Goal: Information Seeking & Learning: Learn about a topic

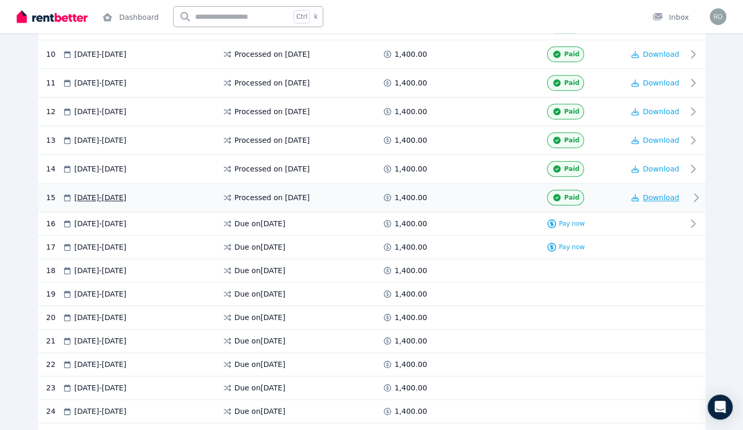
scroll to position [442, 0]
click at [639, 195] on button "Download" at bounding box center [655, 198] width 48 height 10
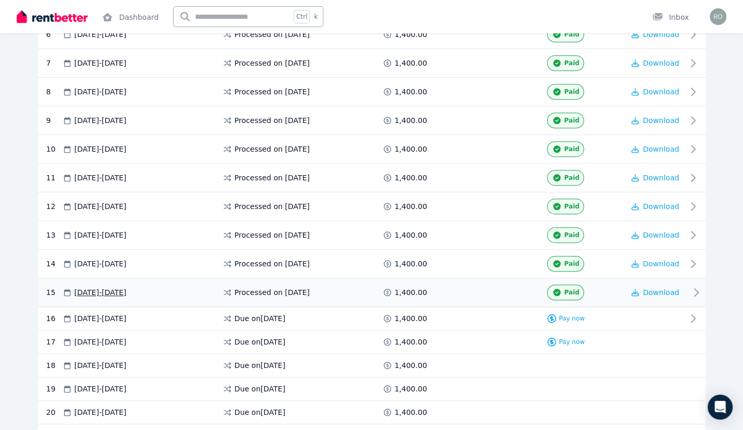
scroll to position [272, 0]
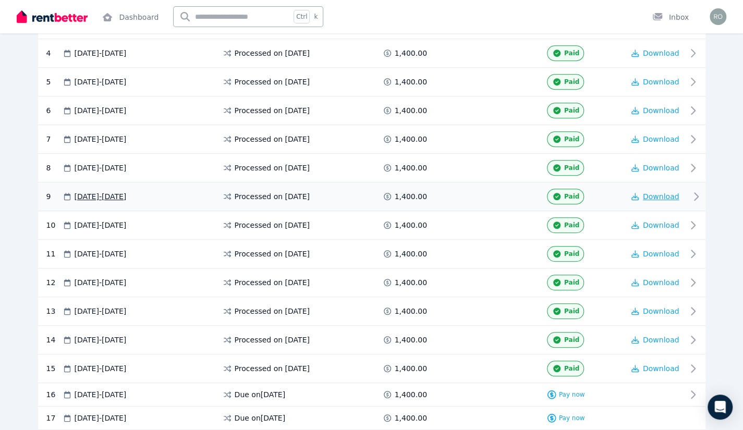
click at [650, 192] on span "Download" at bounding box center [661, 196] width 36 height 8
click at [658, 221] on span "Download" at bounding box center [661, 225] width 36 height 8
click at [657, 250] on span "Download" at bounding box center [661, 254] width 36 height 8
click at [658, 278] on span "Download" at bounding box center [661, 282] width 36 height 8
click at [656, 307] on span "Download" at bounding box center [661, 311] width 36 height 8
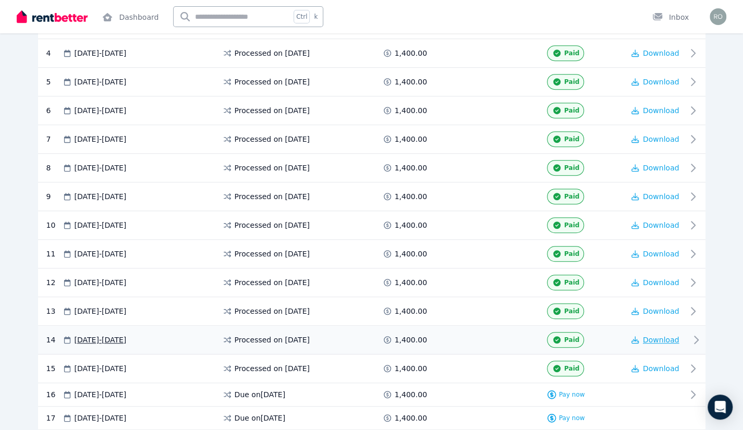
click at [658, 336] on span "Download" at bounding box center [661, 340] width 36 height 8
click at [659, 364] on span "Download" at bounding box center [661, 368] width 36 height 8
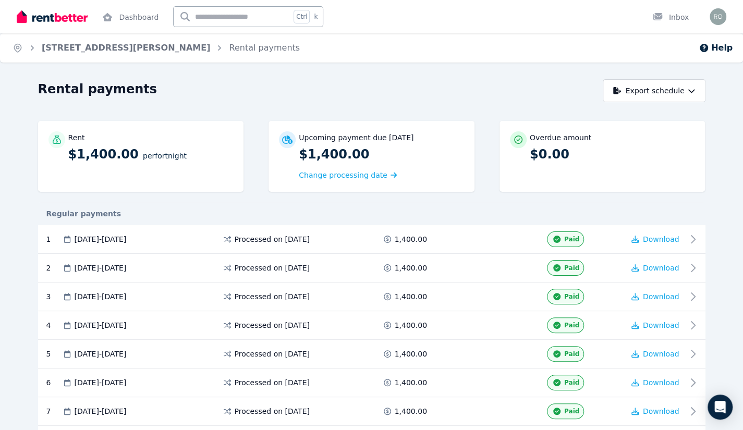
click at [67, 15] on img at bounding box center [52, 17] width 71 height 16
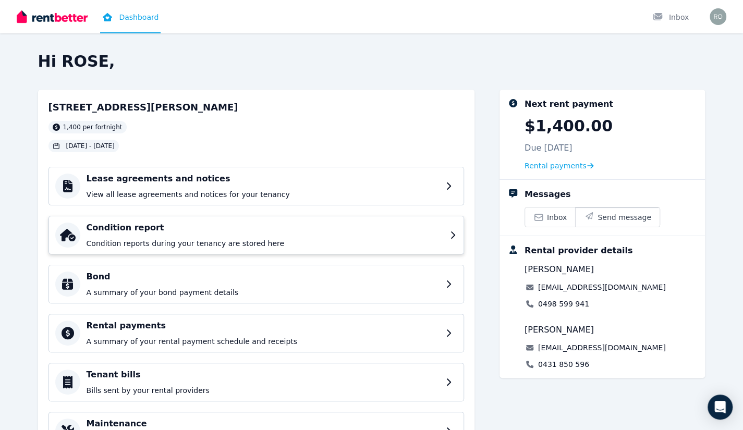
click at [185, 237] on div "Condition report Condition reports during your tenancy are stored here" at bounding box center [265, 235] width 357 height 27
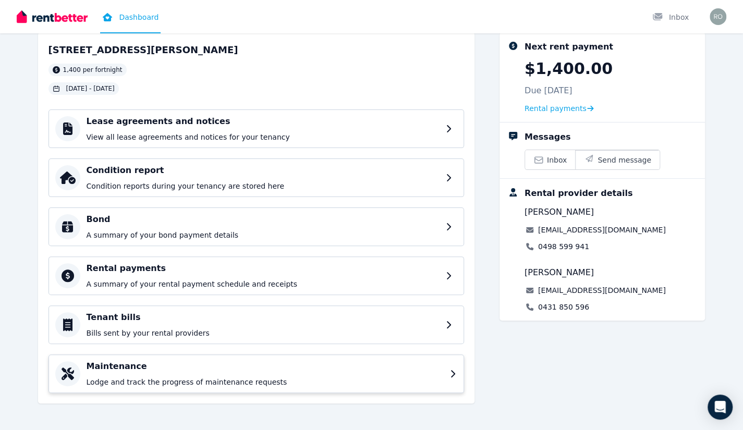
click at [207, 377] on p "Lodge and track the progress of maintenance requests" at bounding box center [265, 382] width 357 height 10
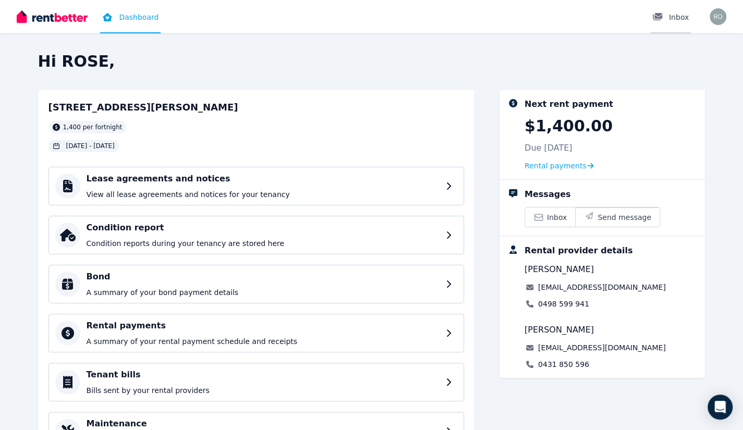
click at [664, 20] on div at bounding box center [660, 17] width 17 height 10
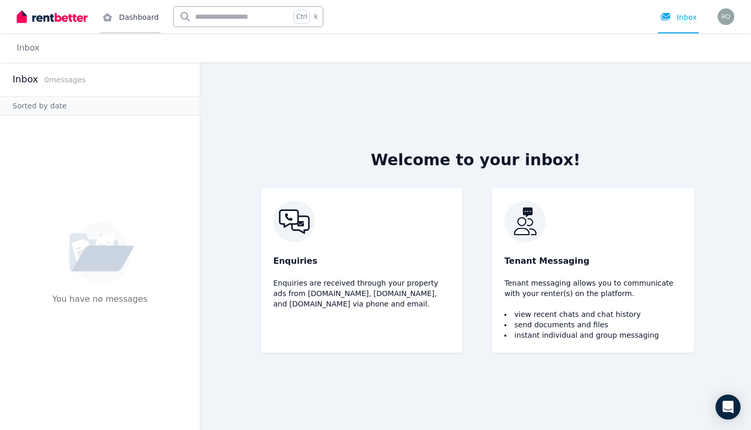
click at [127, 18] on link "Dashboard" at bounding box center [130, 16] width 60 height 33
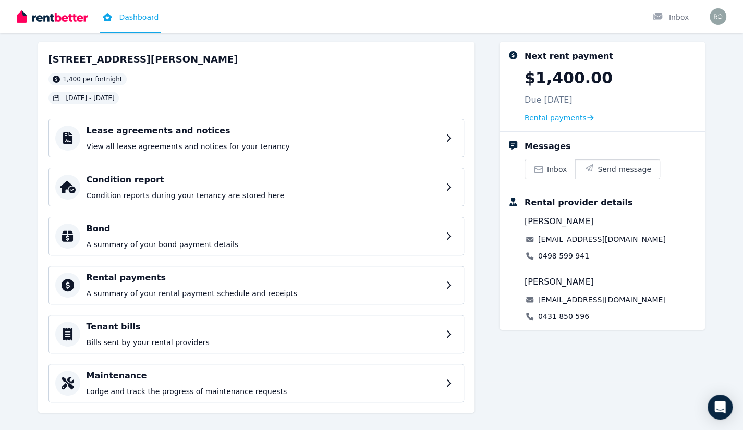
scroll to position [43, 0]
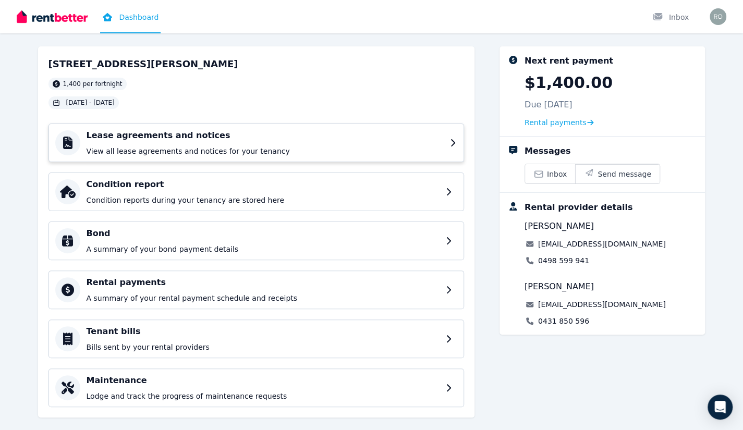
click at [250, 137] on h4 "Lease agreements and notices" at bounding box center [265, 135] width 357 height 13
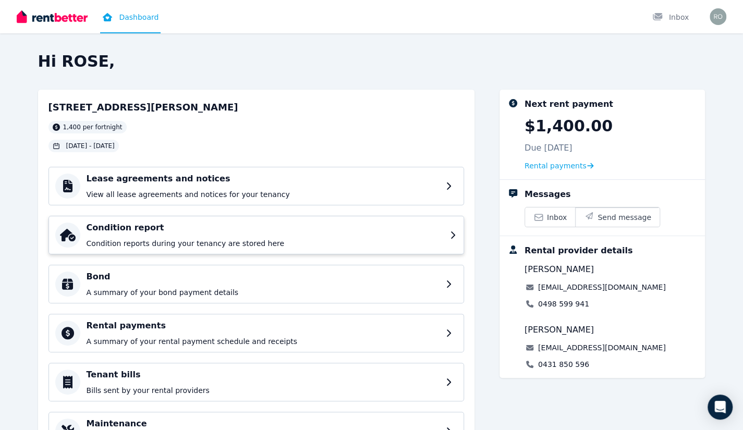
scroll to position [57, 0]
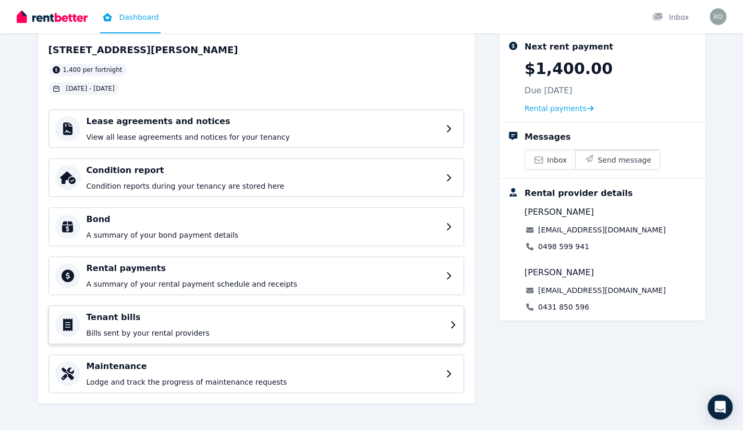
click at [133, 333] on p "Bills sent by your rental providers" at bounding box center [265, 333] width 357 height 10
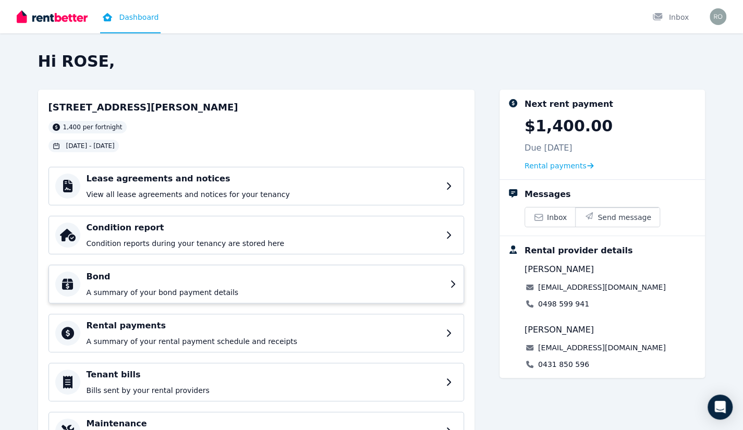
click at [124, 283] on div "Bond A summary of your bond payment details" at bounding box center [265, 284] width 357 height 27
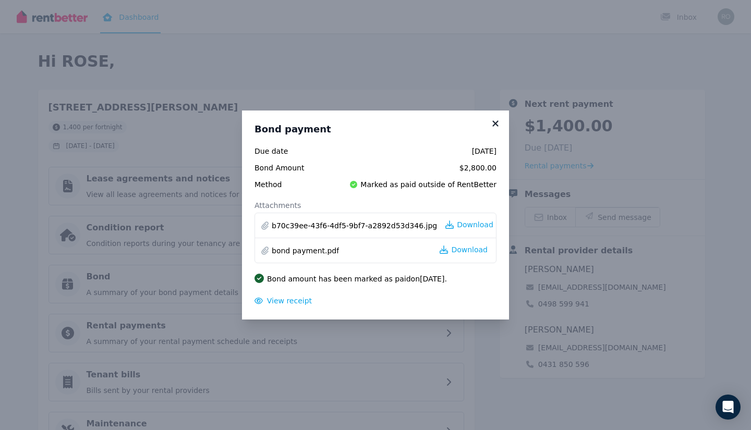
click at [497, 124] on icon at bounding box center [495, 123] width 10 height 9
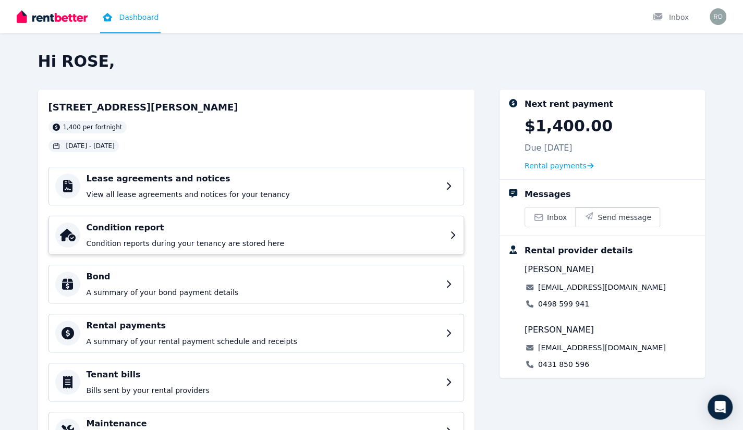
click at [184, 242] on p "Condition reports during your tenancy are stored here" at bounding box center [265, 243] width 357 height 10
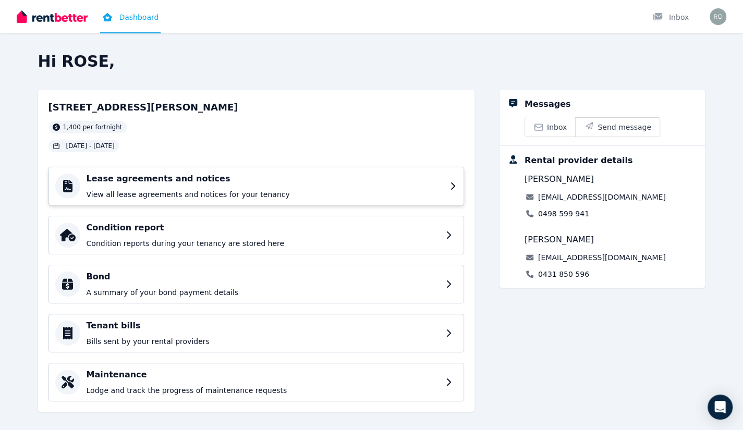
click at [165, 186] on div "Lease agreements and notices View all lease agreements and notices for your ten…" at bounding box center [265, 186] width 357 height 27
